Goal: Information Seeking & Learning: Learn about a topic

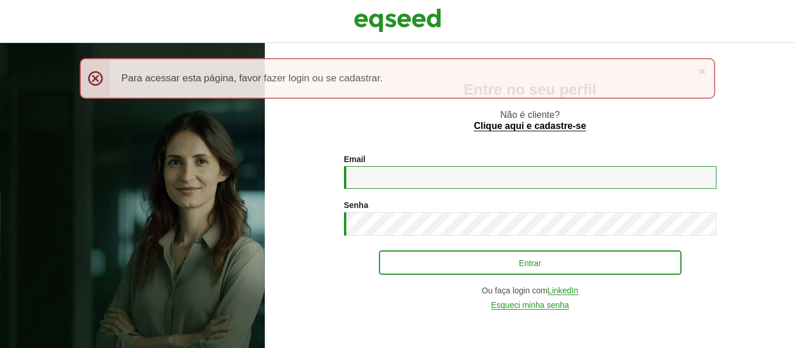
type input "**********"
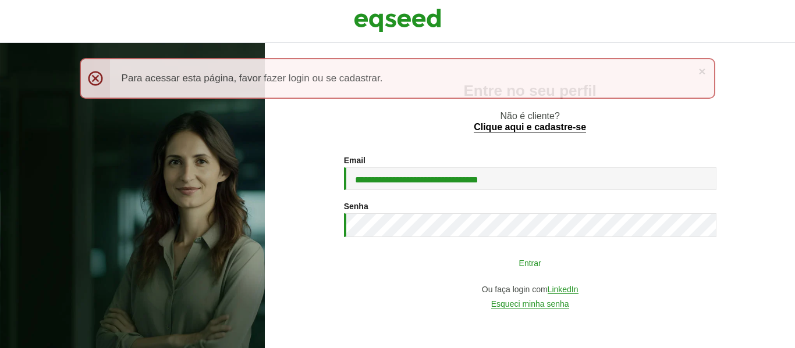
click at [568, 271] on button "Entrar" at bounding box center [530, 263] width 303 height 22
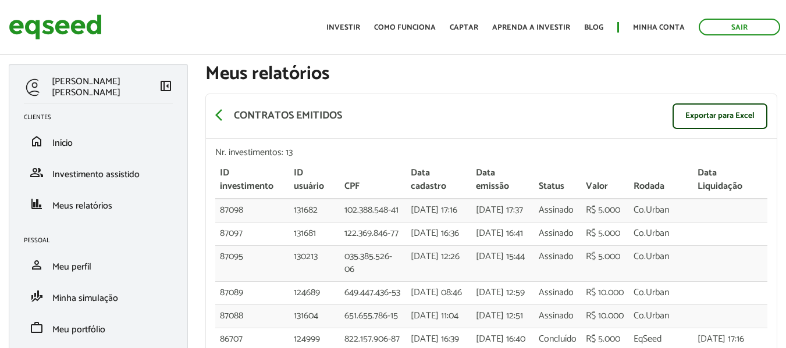
click at [346, 17] on div "Toggle navigation Início Investir Como funciona Captar Aprenda a investir Blog …" at bounding box center [553, 27] width 465 height 31
click at [89, 135] on link "home Início" at bounding box center [98, 141] width 149 height 14
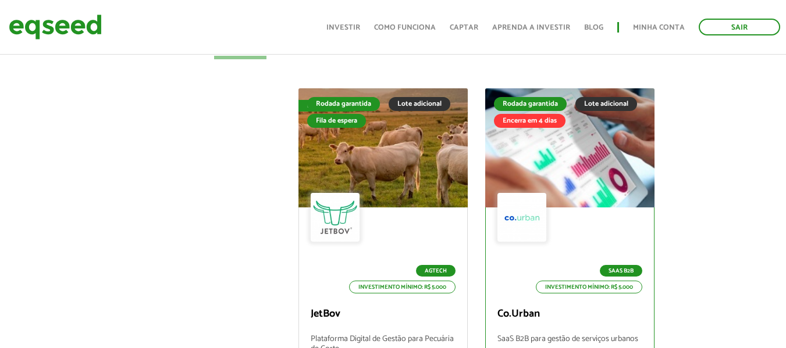
scroll to position [524, 0]
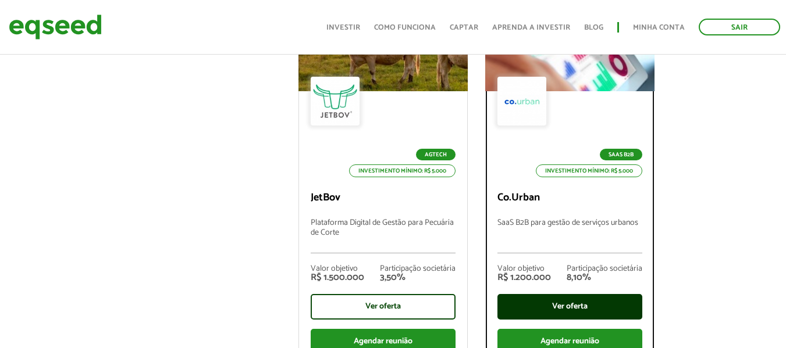
click at [563, 314] on div "Ver oferta" at bounding box center [569, 307] width 145 height 26
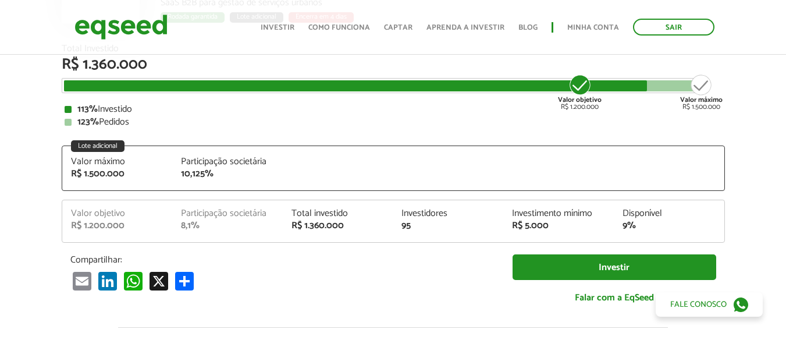
scroll to position [175, 0]
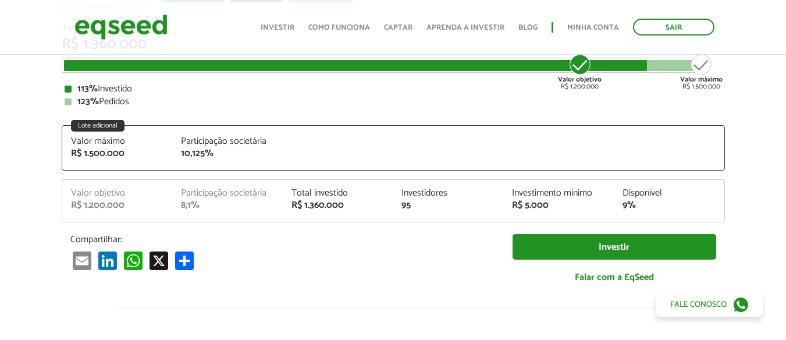
click at [746, 159] on article "Co.Urban SaaS B2B para gestão de serviços urbanos Rodada garantida Lote adicion…" at bounding box center [393, 291] width 786 height 826
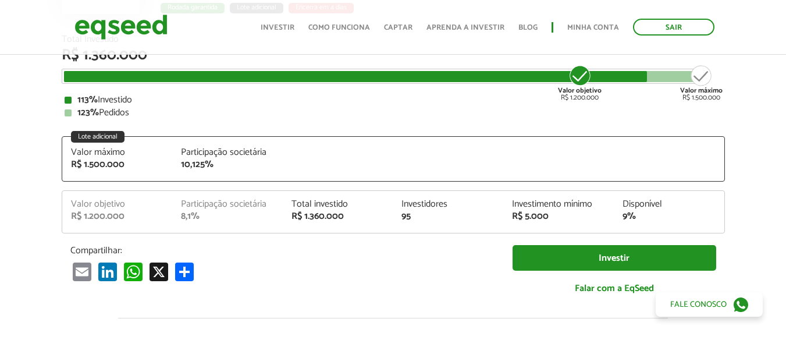
scroll to position [0, 0]
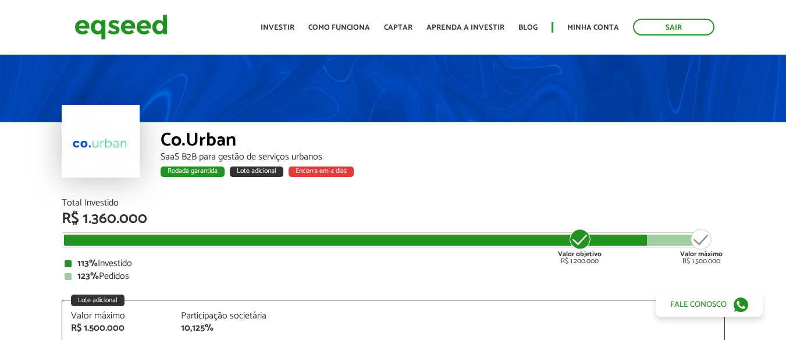
click at [479, 154] on div "SaaS B2B para gestão de serviços urbanos" at bounding box center [443, 156] width 564 height 9
click at [526, 112] on div at bounding box center [393, 87] width 786 height 70
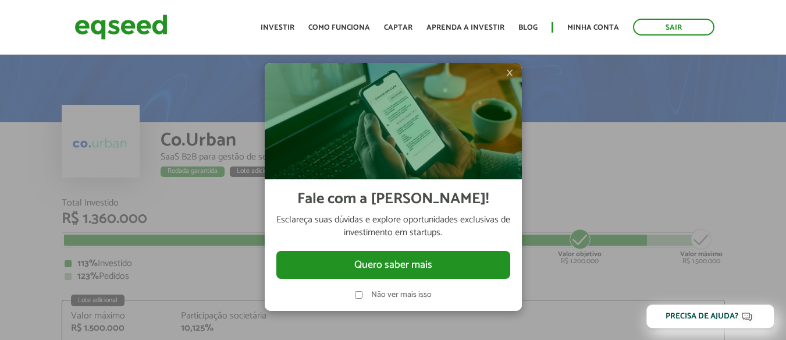
click at [514, 73] on img at bounding box center [393, 121] width 257 height 116
click at [512, 70] on span "×" at bounding box center [509, 73] width 7 height 14
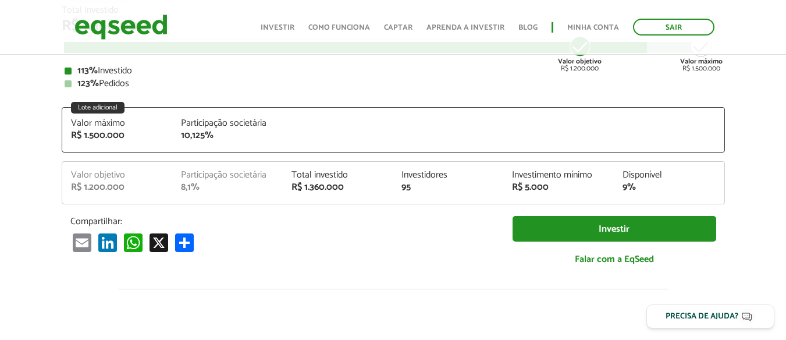
scroll to position [116, 0]
